Goal: Task Accomplishment & Management: Manage account settings

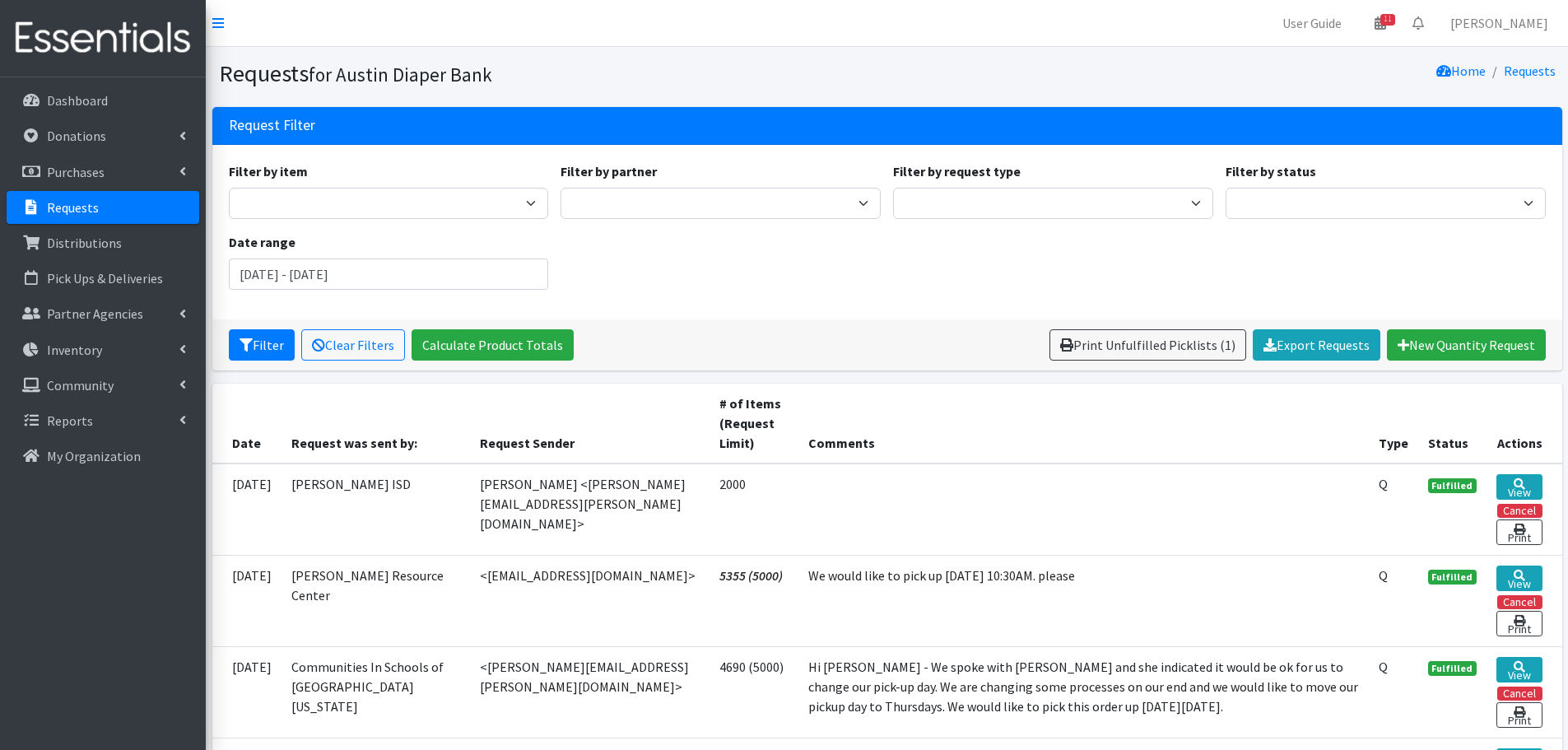
click at [64, 211] on p "Requests" at bounding box center [72, 207] width 52 height 16
click at [88, 203] on p "Requests" at bounding box center [72, 207] width 52 height 16
click at [54, 214] on p "Requests" at bounding box center [72, 207] width 52 height 16
